Goal: Submit feedback/report problem: Submit feedback/report problem

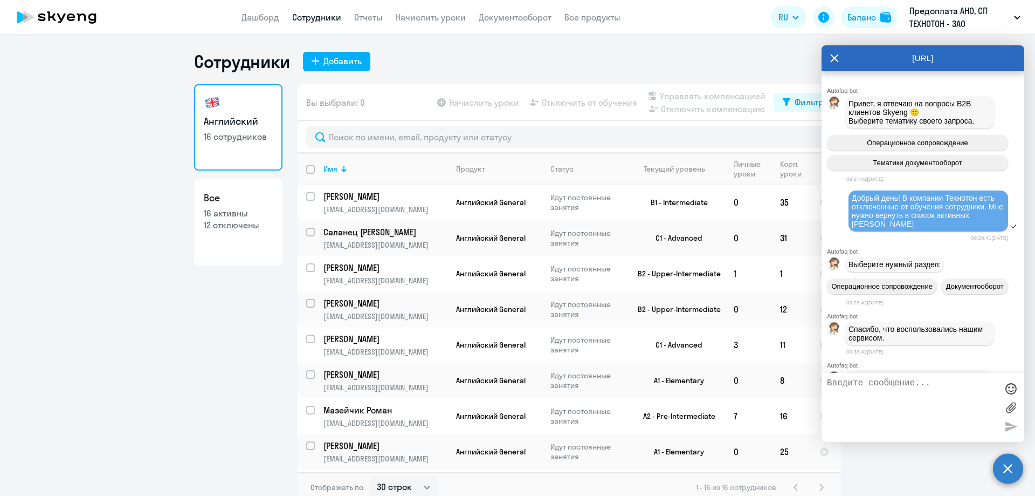
select select "30"
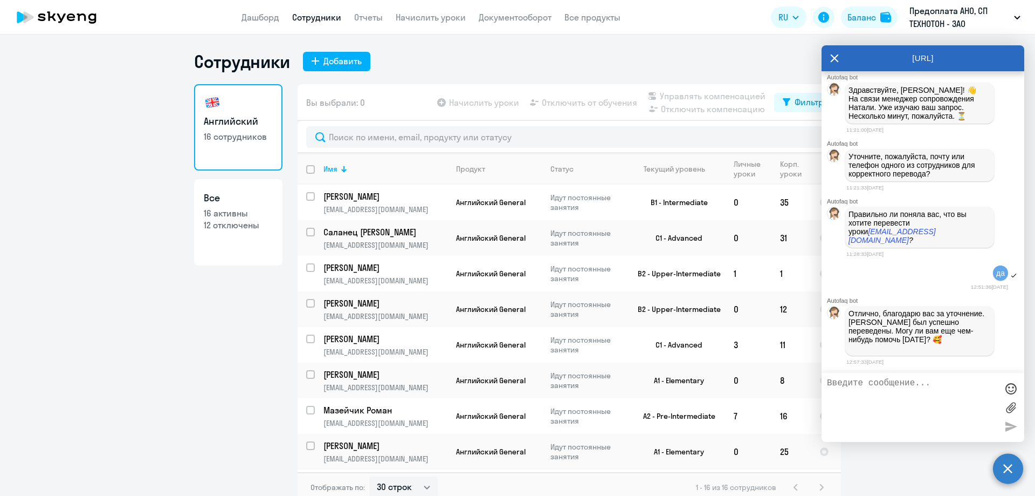
scroll to position [9894, 0]
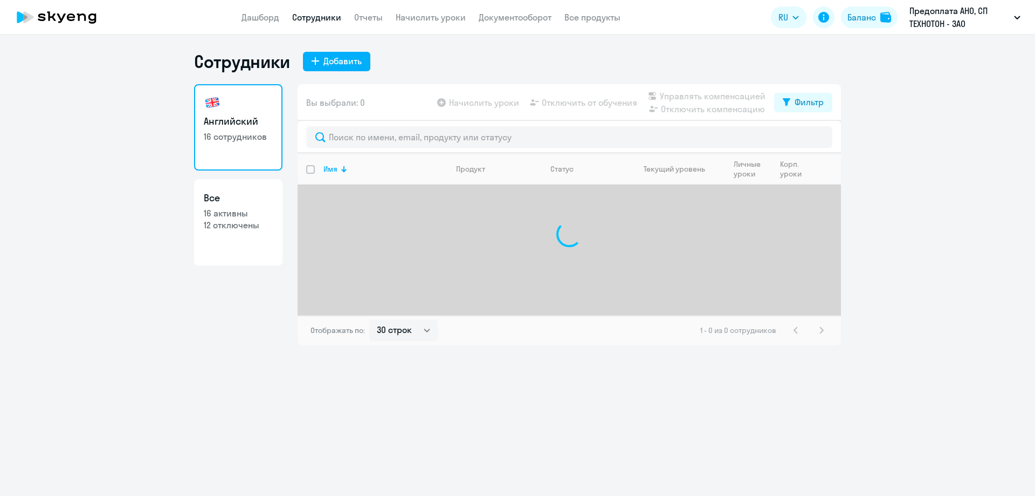
select select "30"
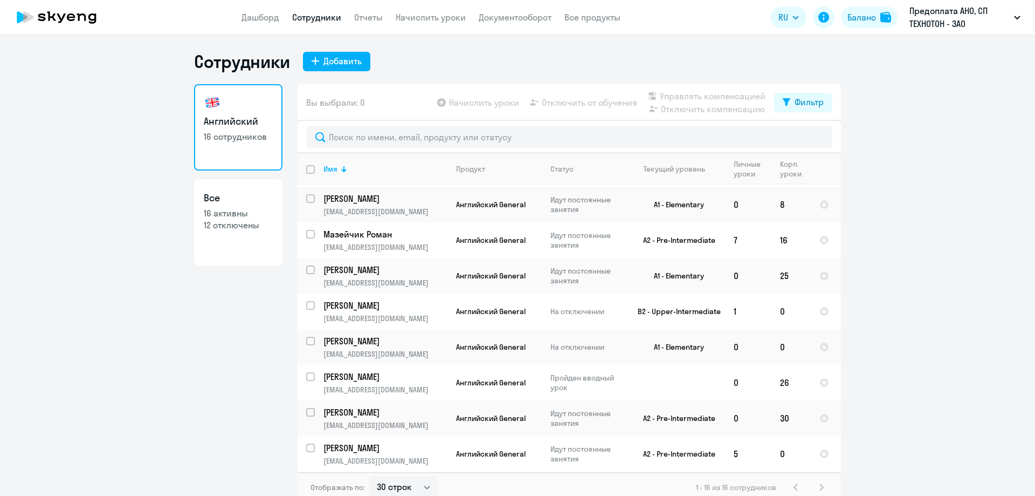
scroll to position [12, 0]
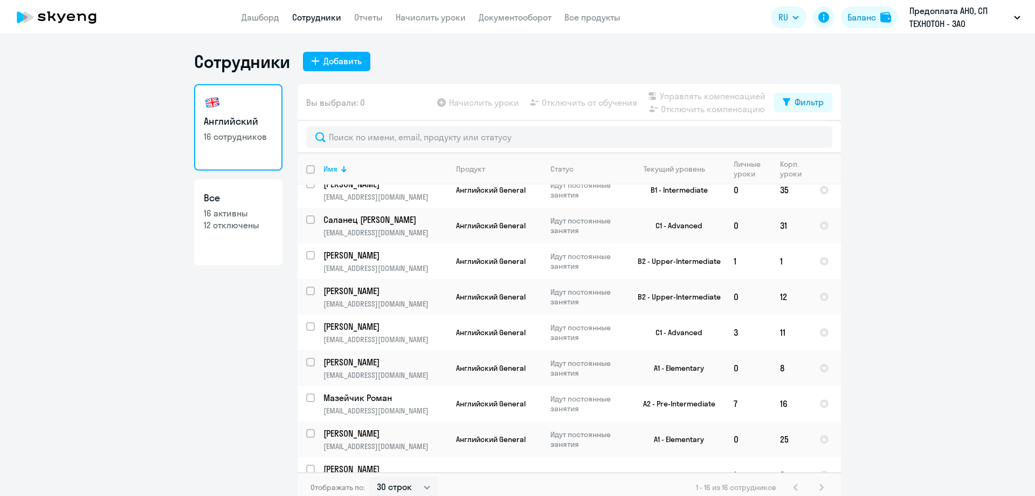
click at [47, 16] on icon at bounding box center [56, 17] width 95 height 27
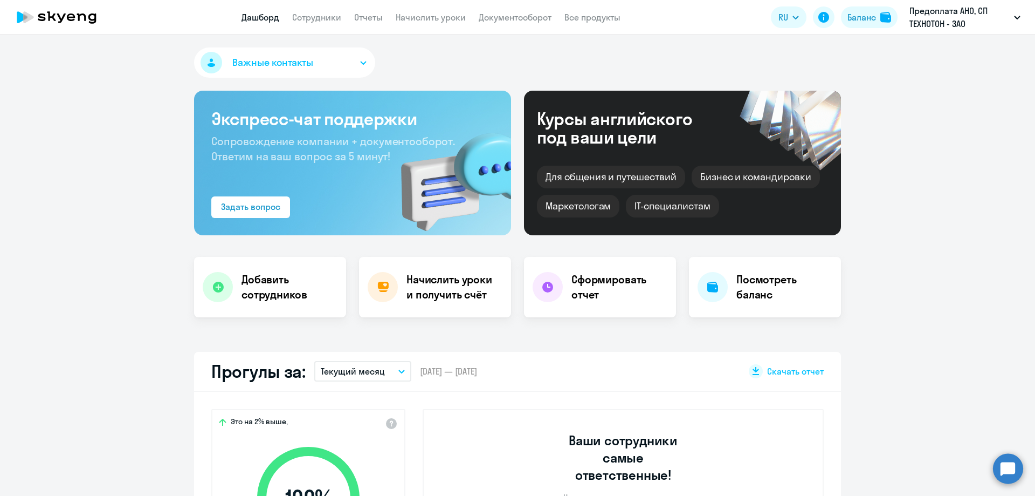
click at [1006, 476] on circle at bounding box center [1008, 468] width 30 height 30
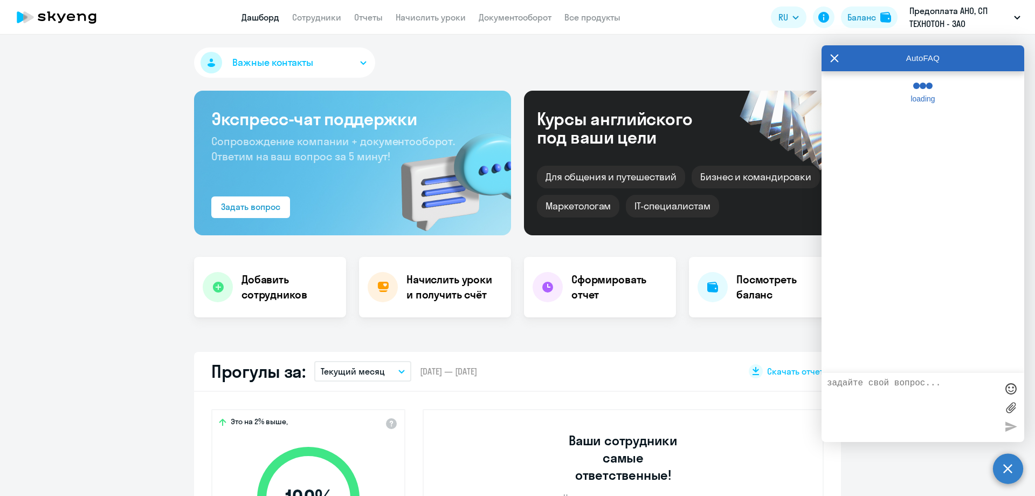
click at [900, 387] on textarea at bounding box center [912, 407] width 170 height 58
select select "30"
type textarea "спасибо большое!"
click at [834, 60] on icon at bounding box center [835, 58] width 9 height 26
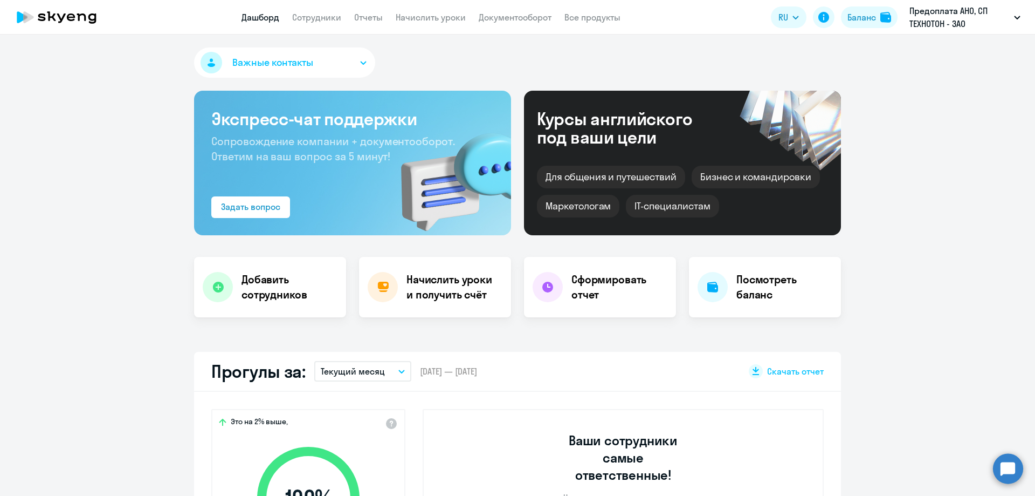
click at [1011, 471] on circle at bounding box center [1008, 468] width 30 height 30
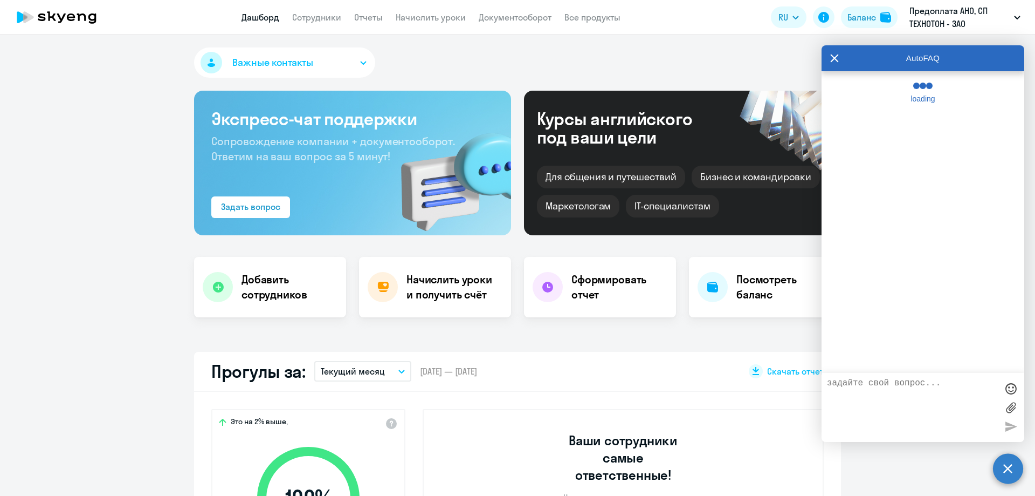
click at [903, 387] on textarea at bounding box center [912, 407] width 170 height 58
click at [834, 57] on icon at bounding box center [835, 58] width 8 height 8
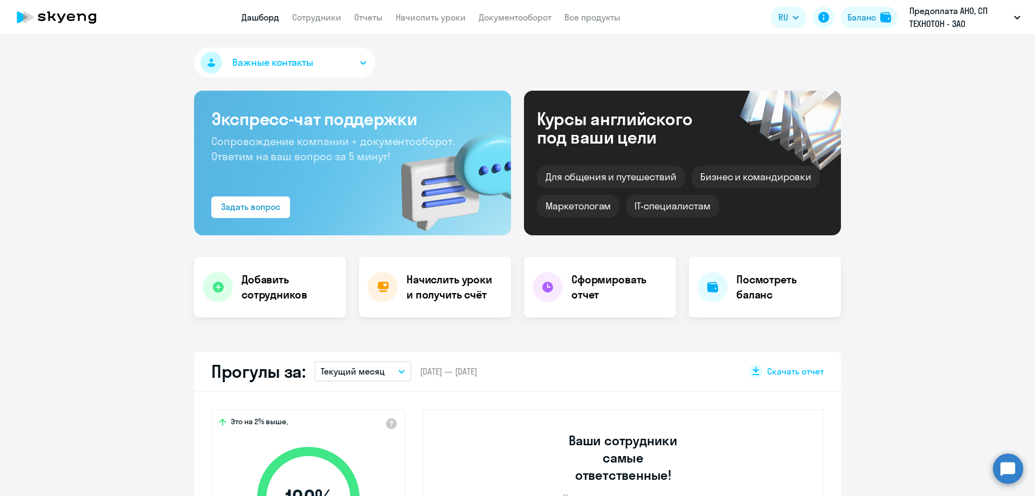
click at [252, 21] on link "Дашборд" at bounding box center [261, 17] width 38 height 11
click at [267, 18] on link "Дашборд" at bounding box center [261, 17] width 38 height 11
click at [263, 15] on link "Дашборд" at bounding box center [261, 17] width 38 height 11
click at [1005, 467] on circle at bounding box center [1008, 468] width 30 height 30
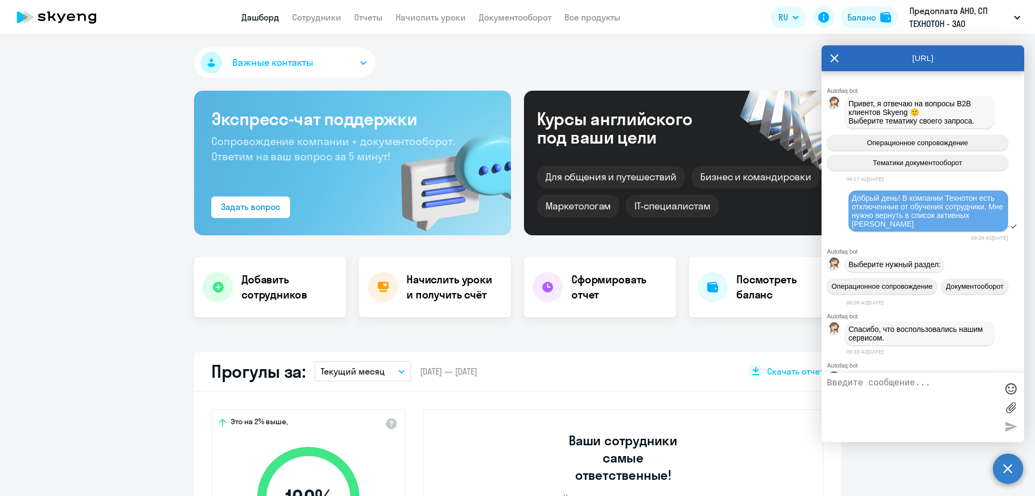
scroll to position [9894, 0]
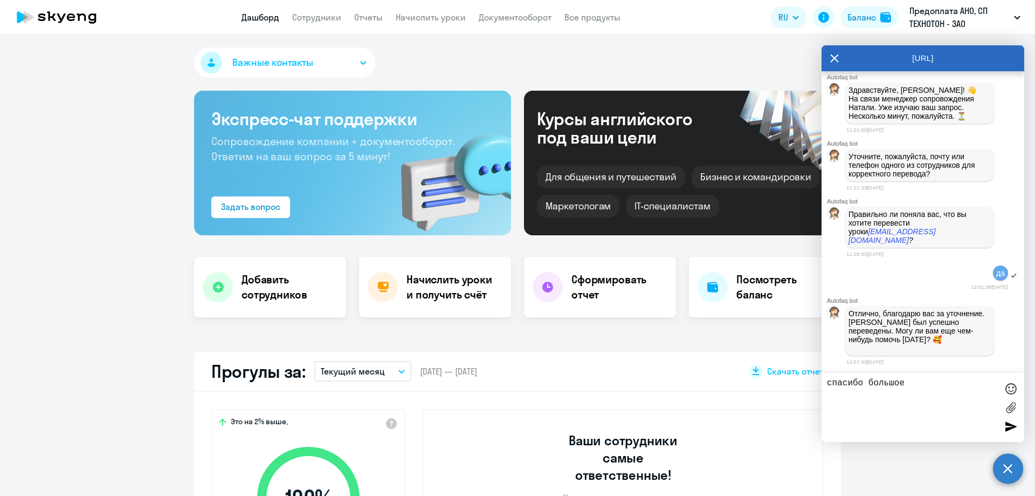
type textarea "спасибо большое!"
select select "30"
type textarea "спасибо большое!"
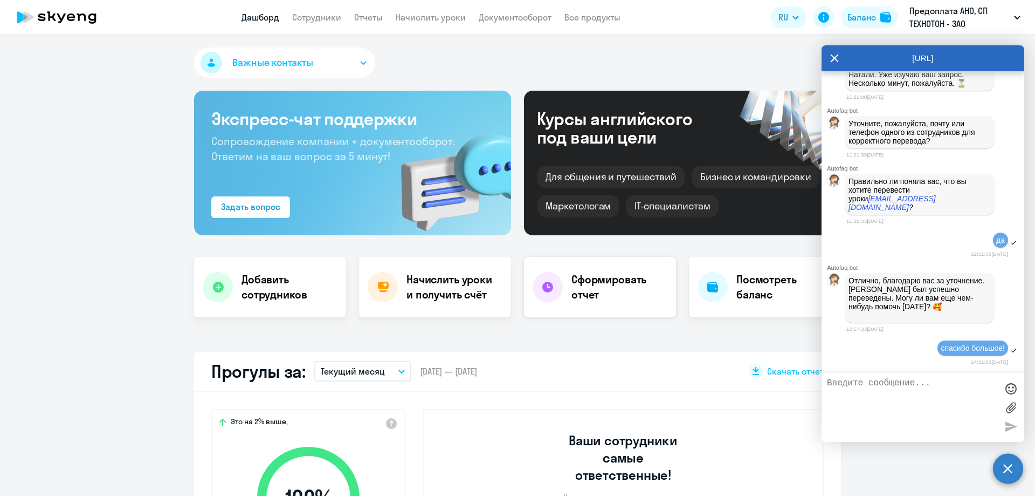
scroll to position [54, 0]
